Goal: Task Accomplishment & Management: Complete application form

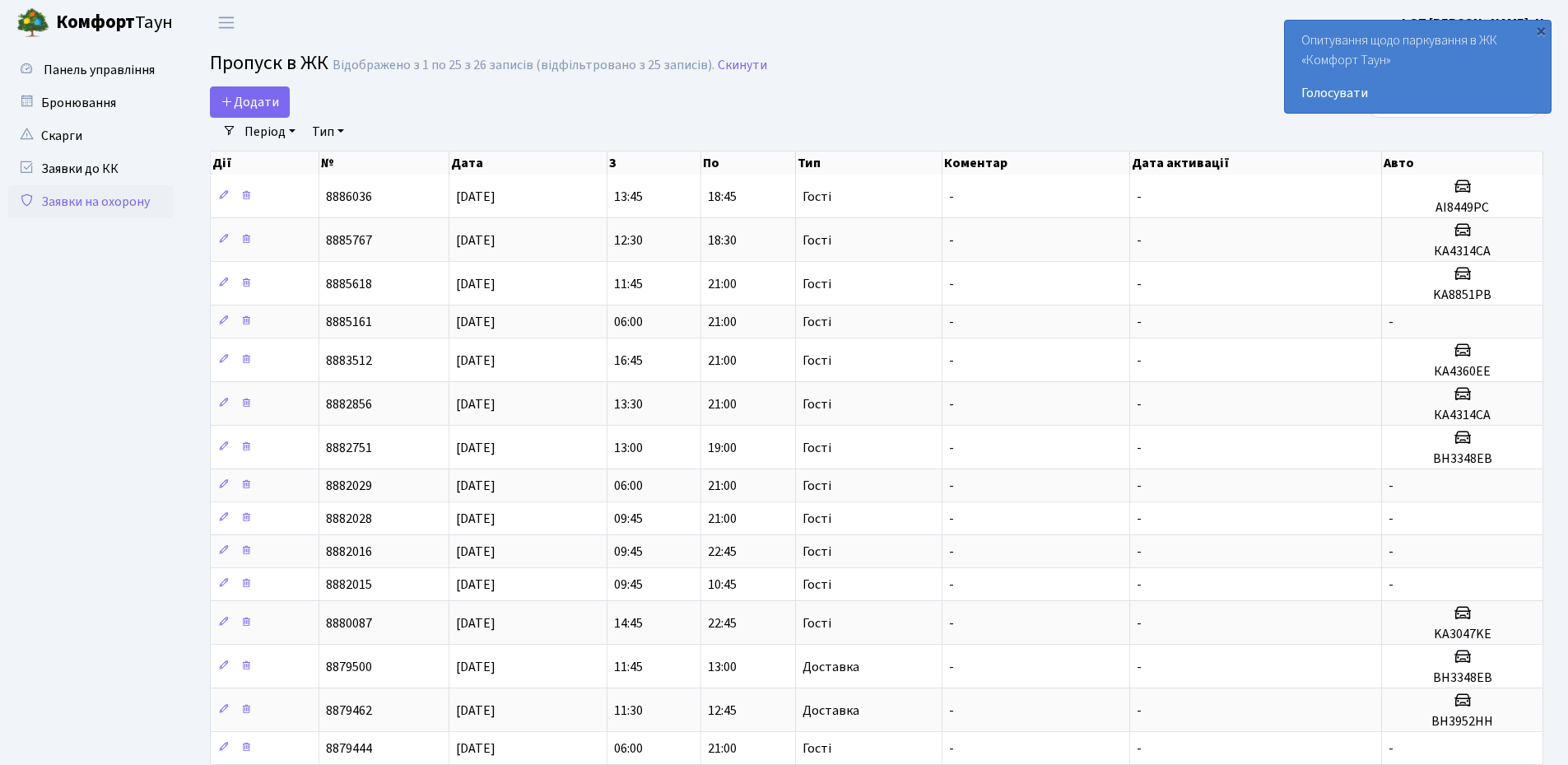
select select "25"
click at [1541, 35] on div "×" at bounding box center [1540, 30] width 16 height 16
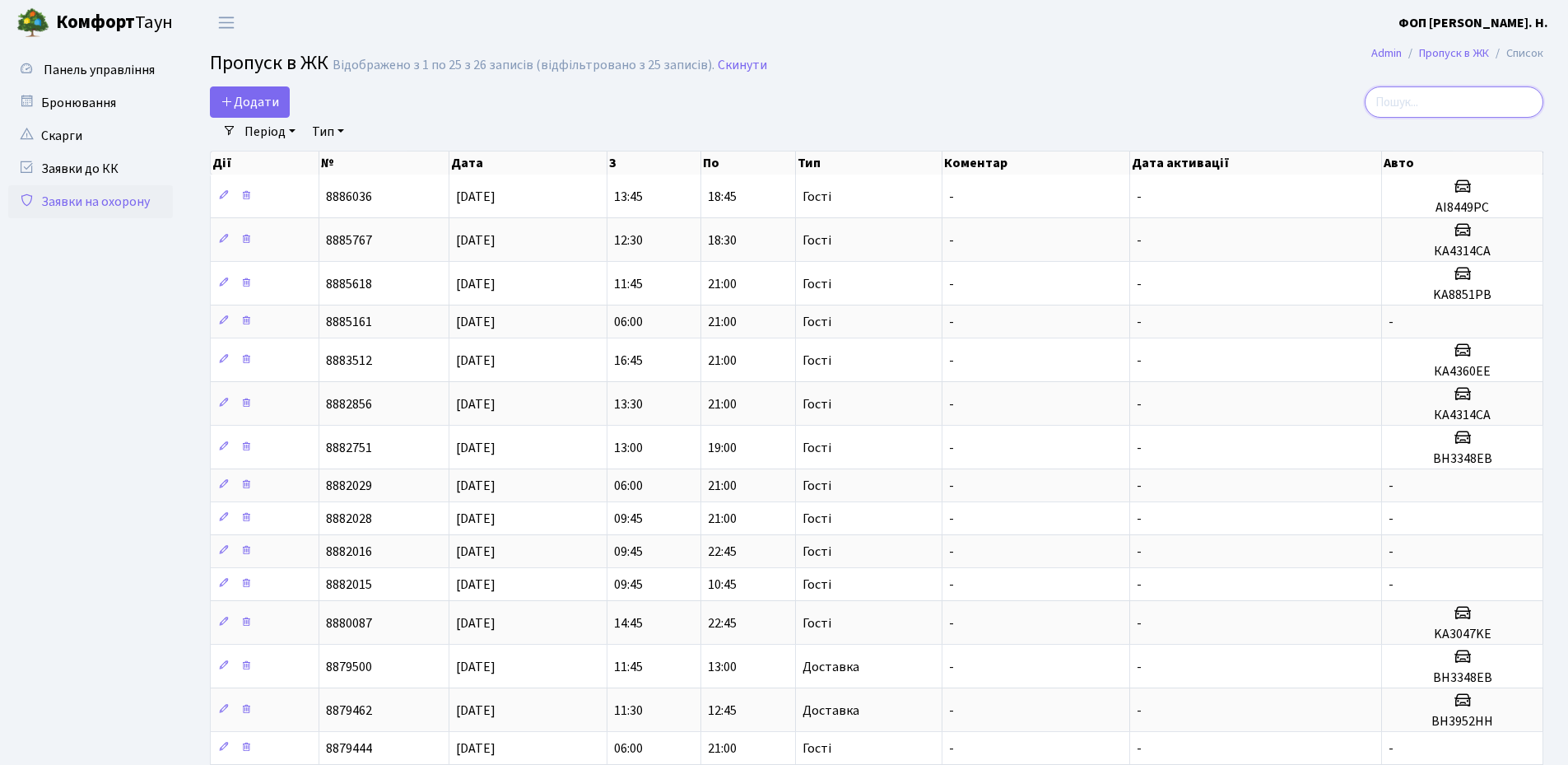
click at [1426, 107] on input "search" at bounding box center [1454, 102] width 178 height 31
click at [260, 107] on span "Додати" at bounding box center [250, 101] width 59 height 18
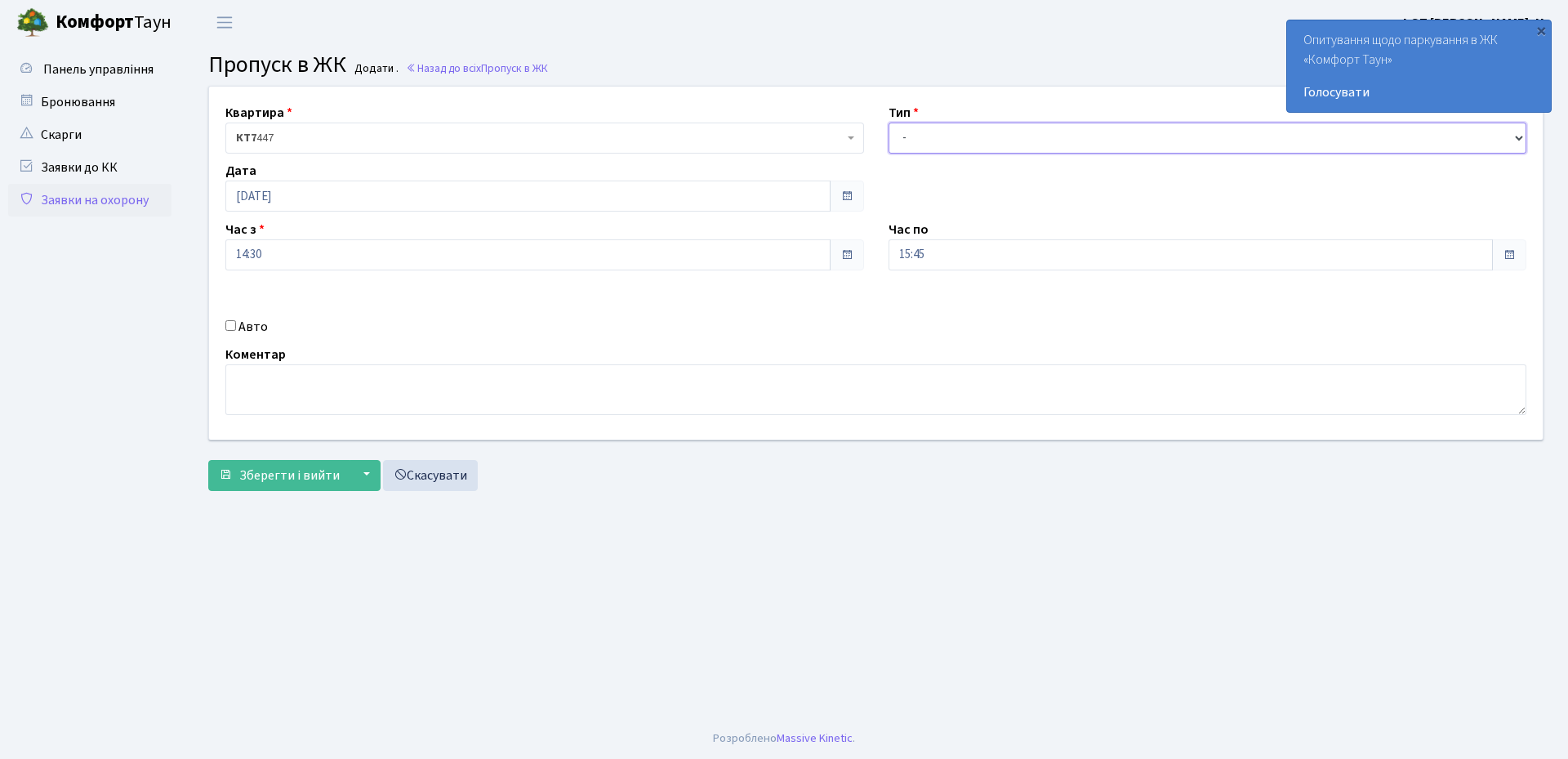
click at [973, 147] on select "- Доставка Таксі Гості Сервіс" at bounding box center [1207, 138] width 638 height 31
select select "3"
click at [888, 123] on select "- Доставка Таксі Гості Сервіс" at bounding box center [1207, 138] width 638 height 31
click at [945, 261] on input "15:45" at bounding box center [1191, 255] width 606 height 31
click at [930, 302] on icon at bounding box center [933, 311] width 44 height 44
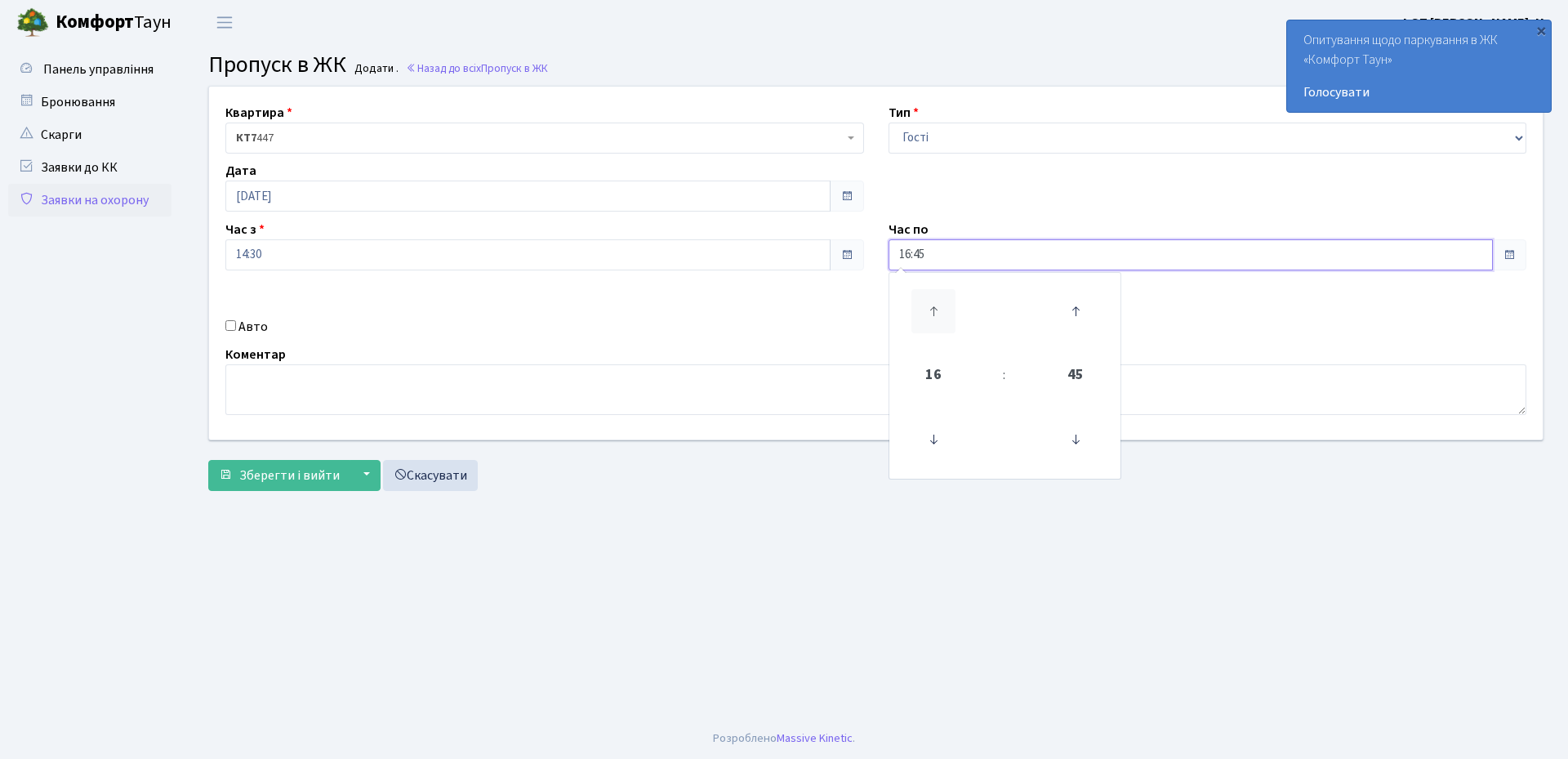
click at [930, 302] on icon at bounding box center [933, 311] width 44 height 44
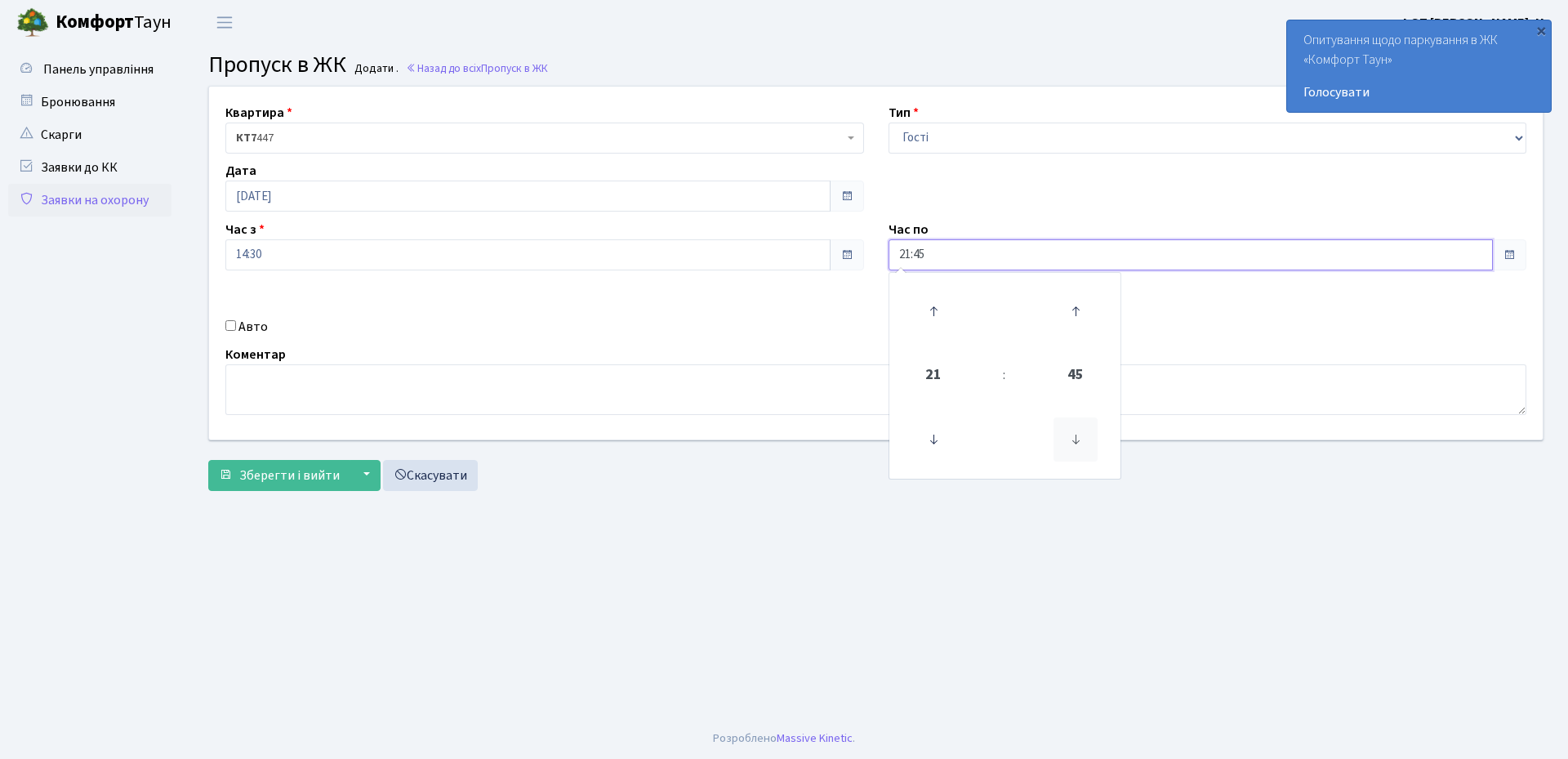
click at [1071, 437] on icon at bounding box center [1075, 439] width 44 height 44
type input "21:00"
click at [259, 333] on label "Авто" at bounding box center [253, 327] width 29 height 20
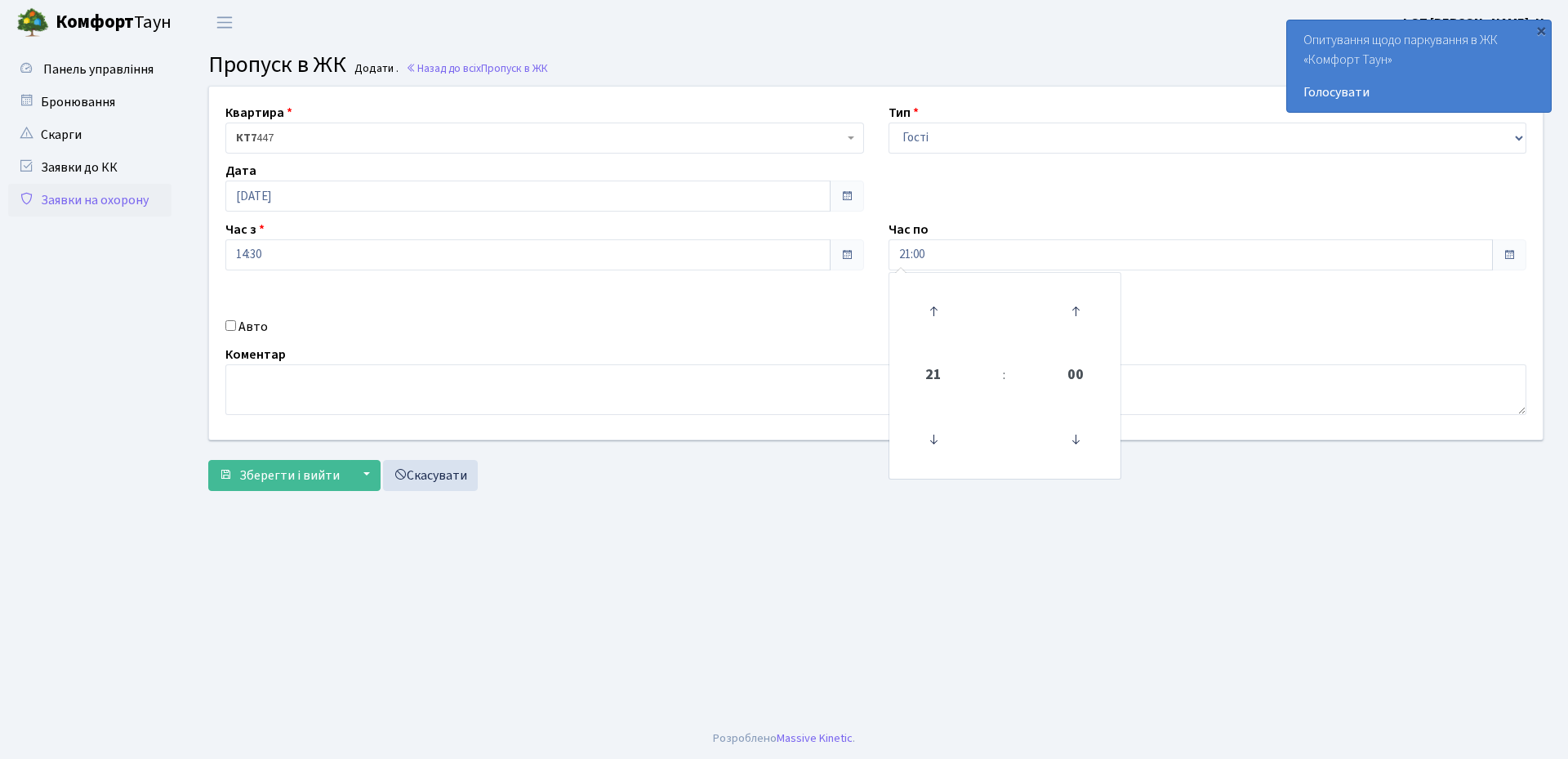
click at [236, 331] on input "Авто" at bounding box center [230, 326] width 10 height 10
checkbox input "true"
paste input "КА3588МТ"
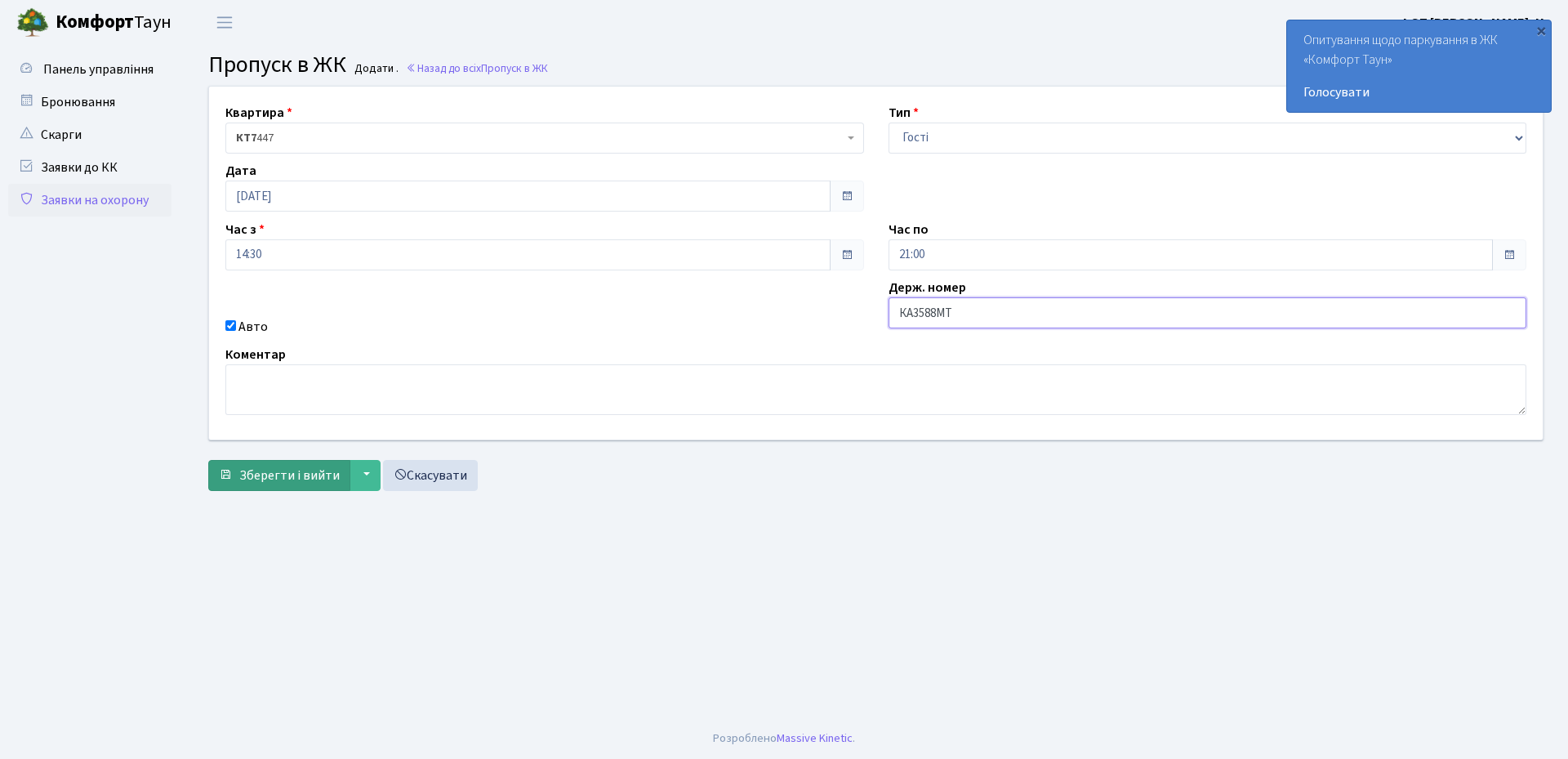
type input "КА3588МТ"
click at [284, 480] on span "Зберегти і вийти" at bounding box center [290, 475] width 101 height 18
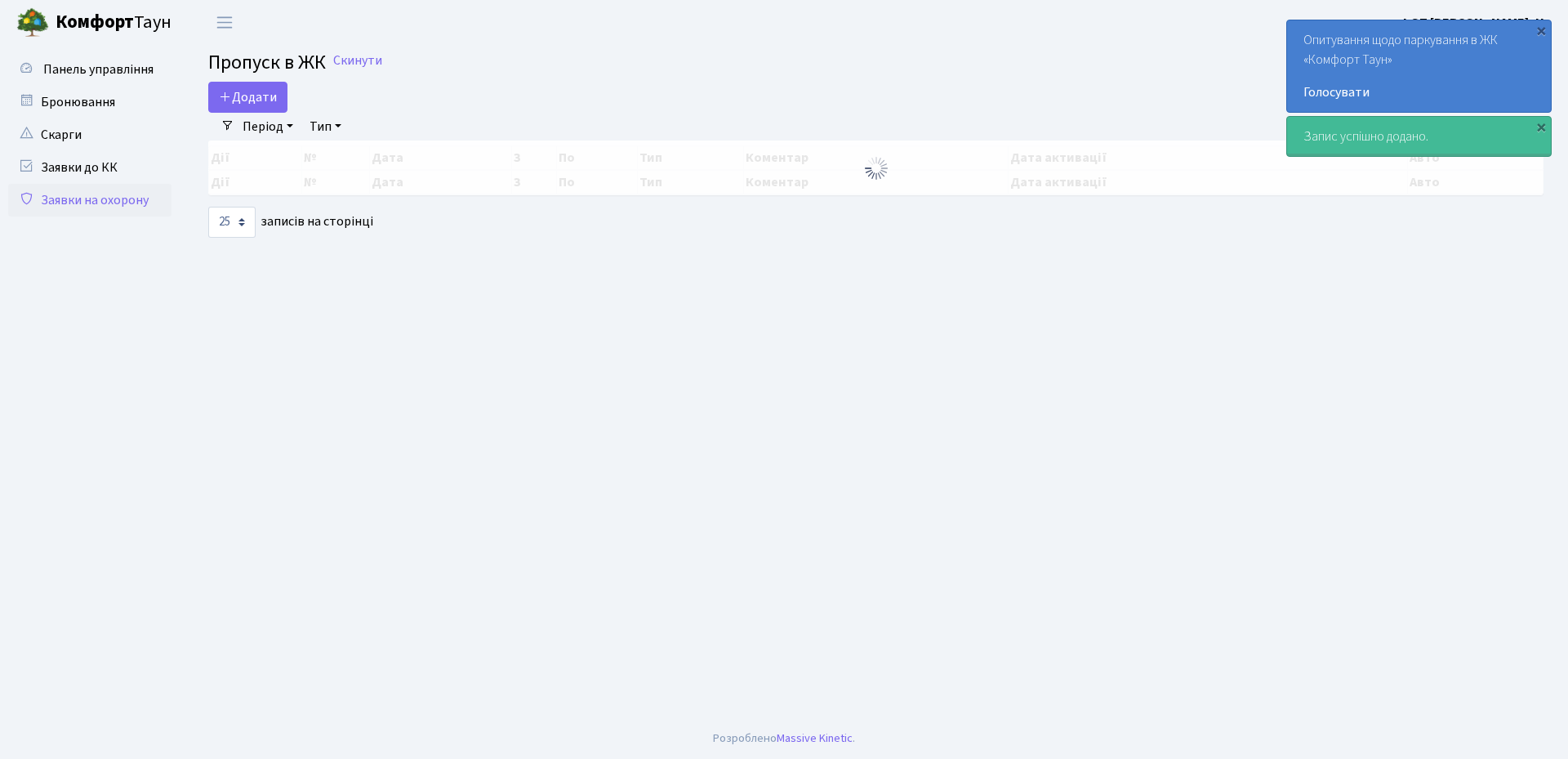
select select "25"
